Goal: Transaction & Acquisition: Book appointment/travel/reservation

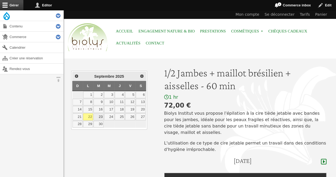
click at [99, 114] on link "23" at bounding box center [99, 116] width 10 height 7
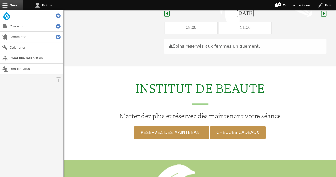
scroll to position [150, 0]
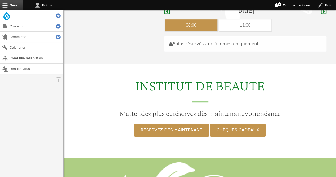
click at [193, 19] on div "08:00" at bounding box center [191, 25] width 53 height 12
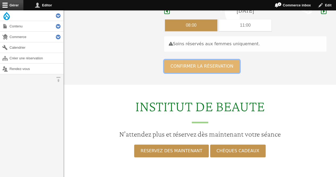
click at [189, 60] on button "Confirmer la réservation" at bounding box center [202, 66] width 76 height 13
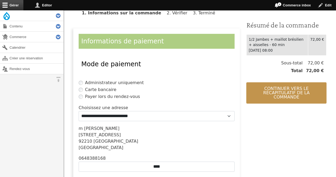
scroll to position [105, 0]
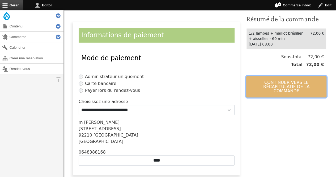
click at [297, 81] on button "Continuer vers le récapitulatif de la commande" at bounding box center [286, 86] width 80 height 21
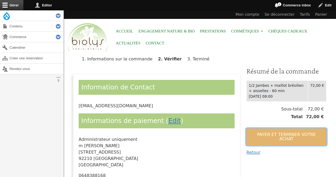
click at [280, 131] on button "Payer et terminer votre achat" at bounding box center [286, 136] width 80 height 17
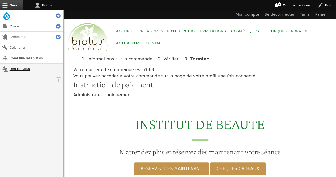
click at [23, 70] on link "Rendez-vous" at bounding box center [32, 69] width 64 height 10
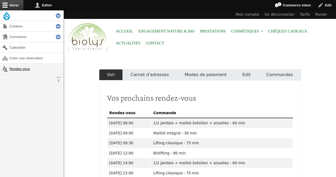
click at [10, 68] on link "Rendez-vous" at bounding box center [32, 69] width 64 height 10
